Goal: Complete application form

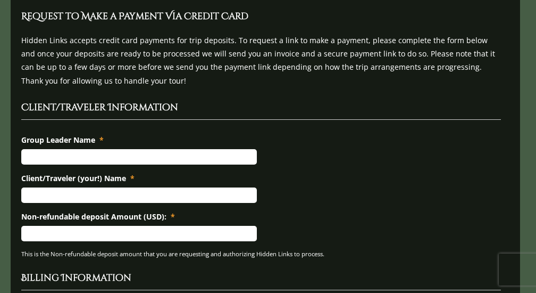
scroll to position [106, 0]
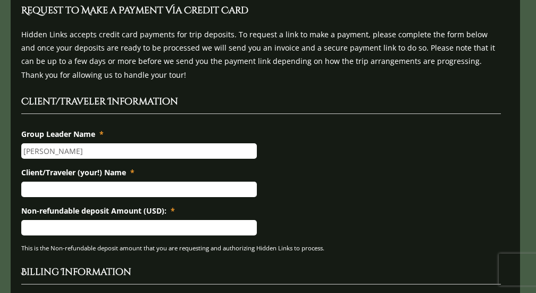
type input "[PERSON_NAME]"
click at [298, 167] on li "Client/Traveler (your!) Name * [PERSON_NAME]" at bounding box center [265, 182] width 489 height 30
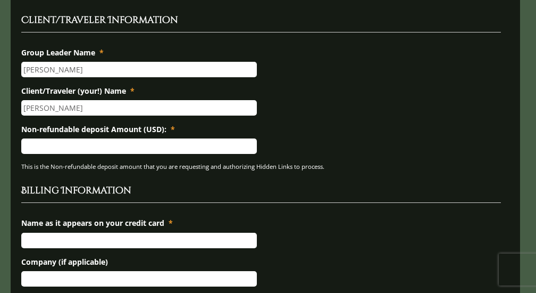
scroll to position [175, 0]
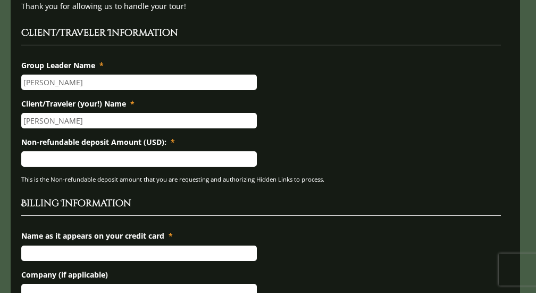
click at [112, 151] on input "Non-refundable deposit Amount (USD): *" at bounding box center [139, 158] width 236 height 15
click at [23, 151] on input "3,500.00" at bounding box center [139, 158] width 236 height 15
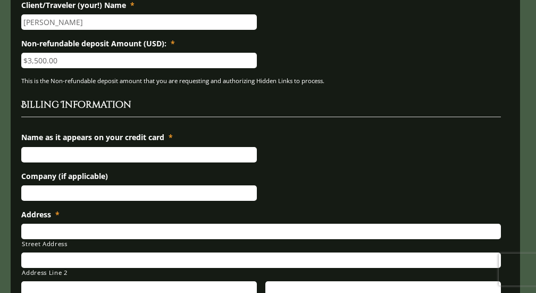
scroll to position [278, 0]
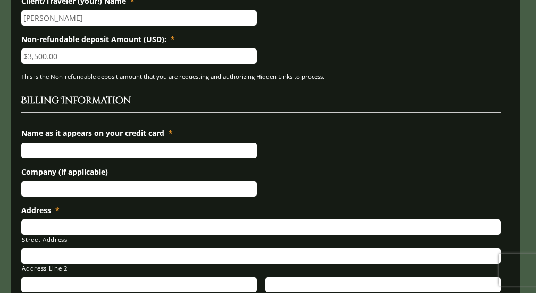
type input "$3,500.00"
type input "[PERSON_NAME]"
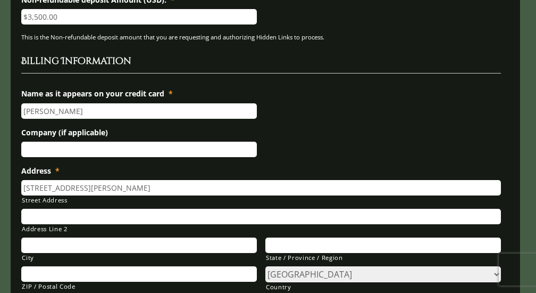
scroll to position [318, 0]
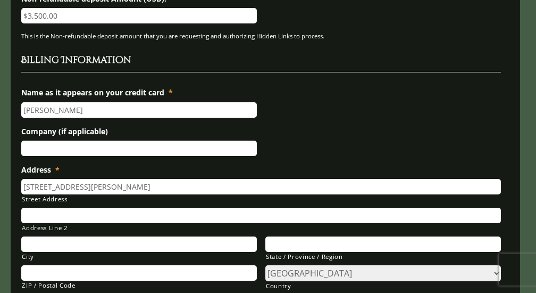
type input "[STREET_ADDRESS][PERSON_NAME]"
type input "[GEOGRAPHIC_DATA]"
type input "CA"
click at [47, 102] on input "[PERSON_NAME]" at bounding box center [139, 109] width 236 height 15
type input "[PERSON_NAME]"
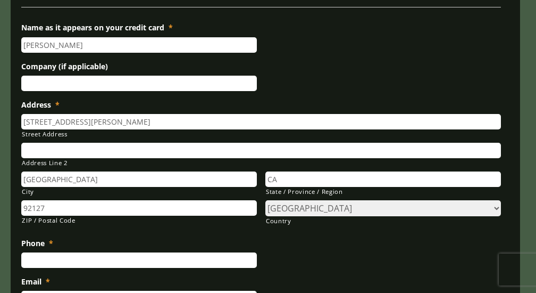
scroll to position [394, 0]
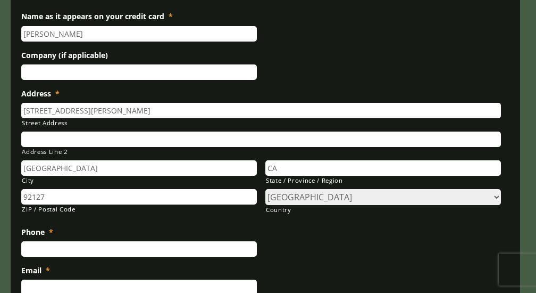
type input "92127"
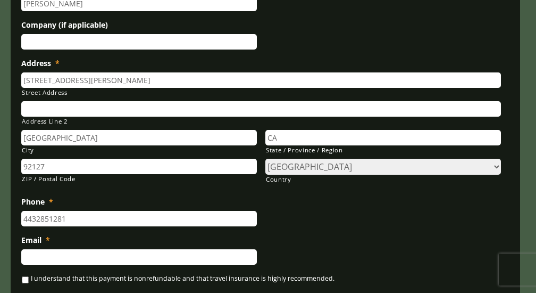
scroll to position [432, 0]
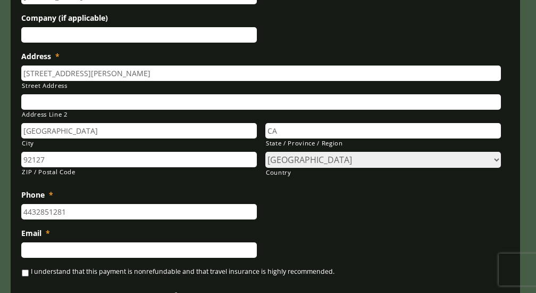
type input "4432851281"
type input "[EMAIL_ADDRESS][DOMAIN_NAME]"
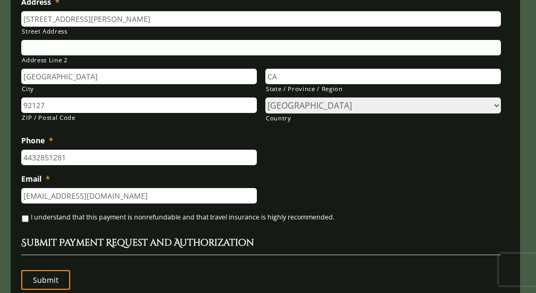
scroll to position [499, 0]
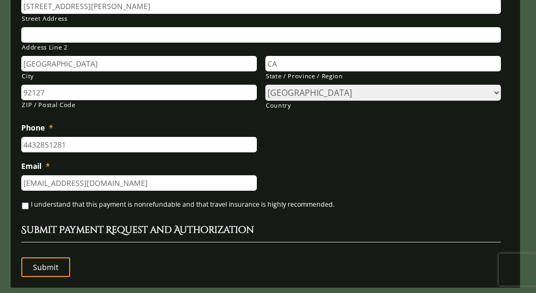
click at [26, 202] on input "I understand that this payment is nonrefundable and that travel insurance is hi…" at bounding box center [25, 205] width 7 height 7
checkbox input "true"
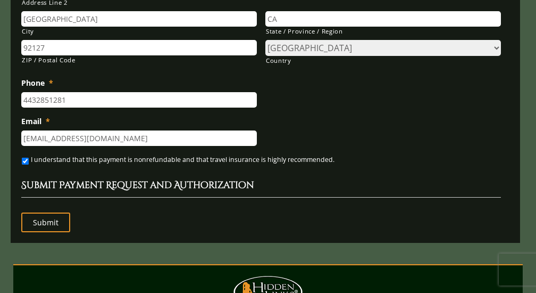
scroll to position [543, 0]
click at [47, 212] on input "Submit" at bounding box center [45, 222] width 49 height 20
